Goal: Find specific page/section

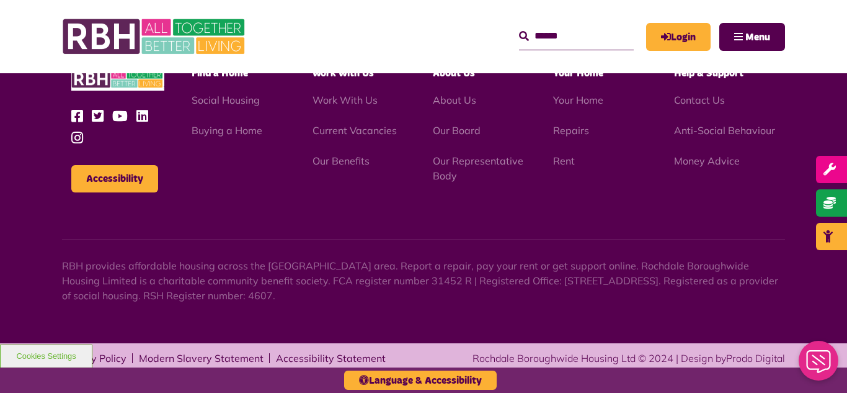
scroll to position [1299, 0]
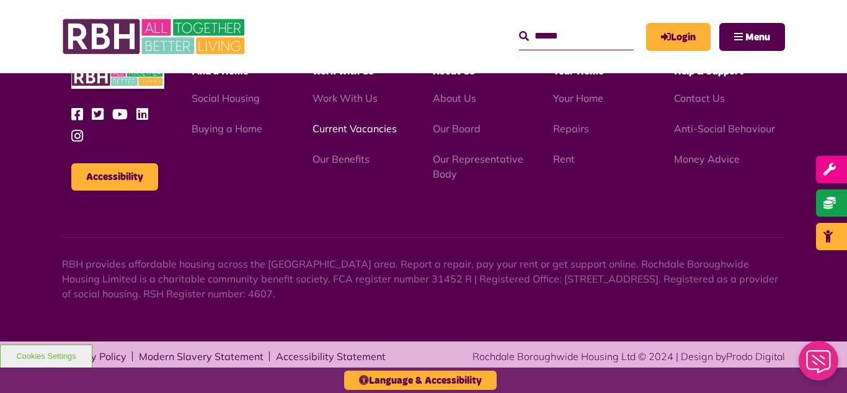
click at [345, 129] on link "Current Vacancies" at bounding box center [355, 128] width 84 height 12
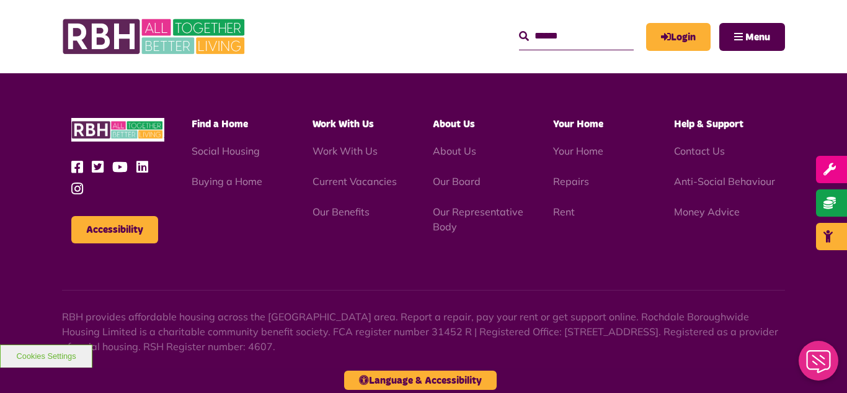
scroll to position [1496, 0]
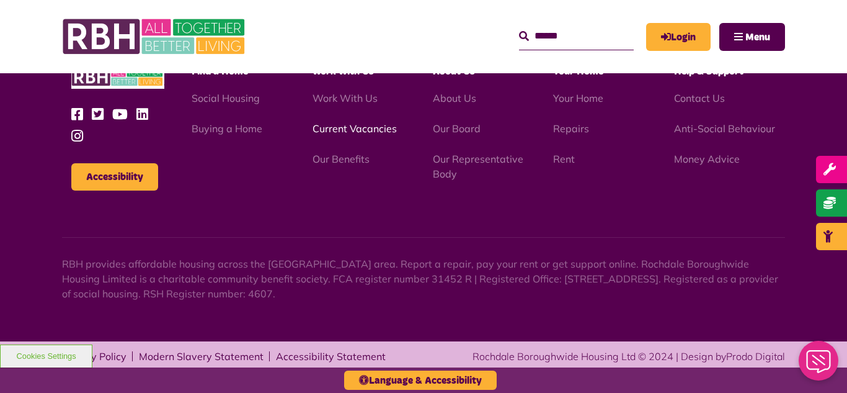
click at [345, 128] on link "Current Vacancies" at bounding box center [355, 128] width 84 height 12
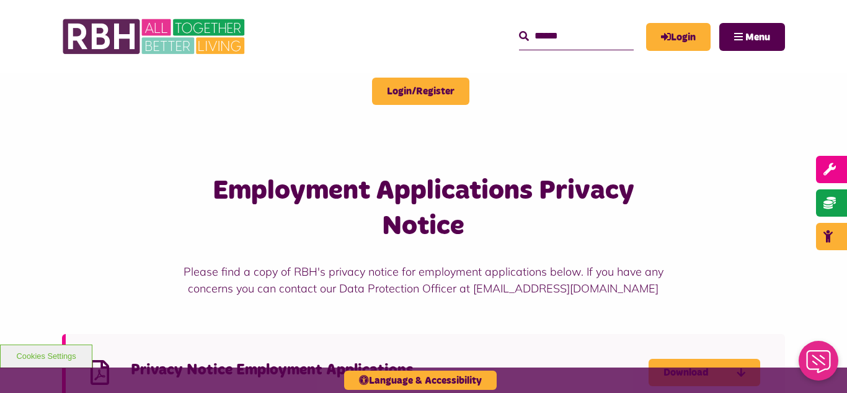
scroll to position [794, 0]
